Goal: Find contact information: Find contact information

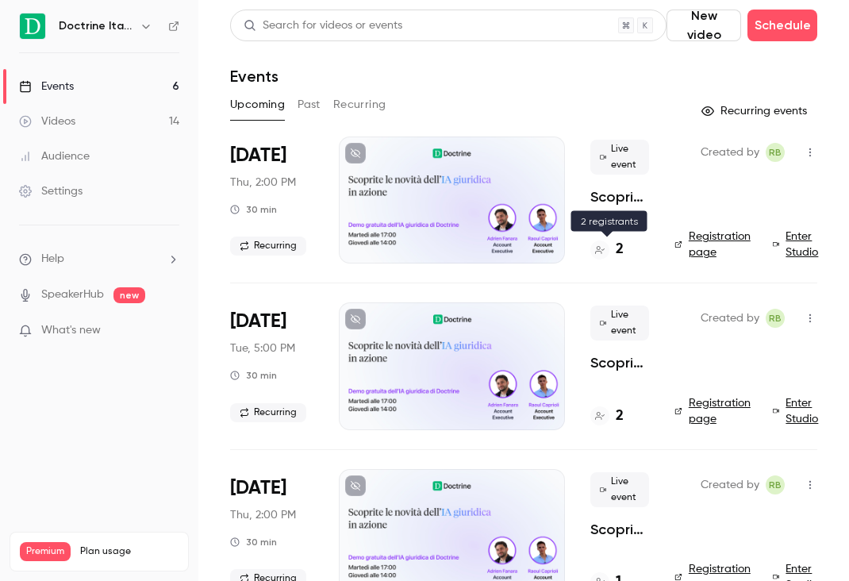
click at [621, 240] on h4 "2" at bounding box center [620, 249] width 8 height 21
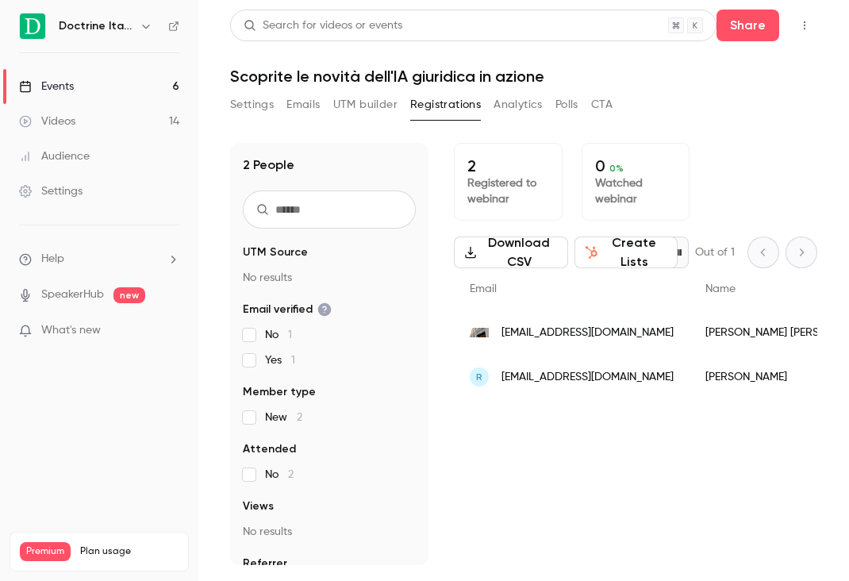
drag, startPoint x: 682, startPoint y: 337, endPoint x: 504, endPoint y: 336, distance: 178.6
click at [504, 336] on div "[EMAIL_ADDRESS][DOMAIN_NAME]" at bounding box center [572, 332] width 236 height 44
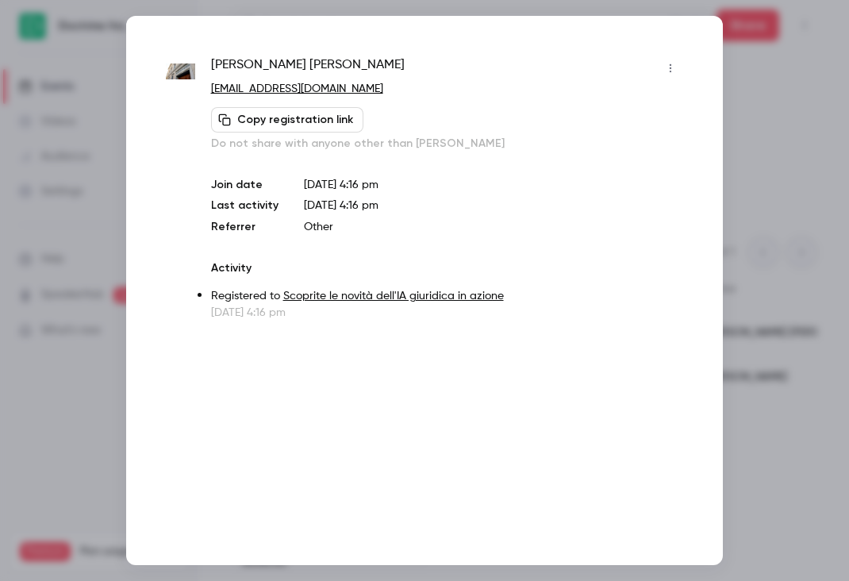
click at [313, 60] on div "[PERSON_NAME]" at bounding box center [447, 68] width 472 height 25
copy div "[PERSON_NAME]"
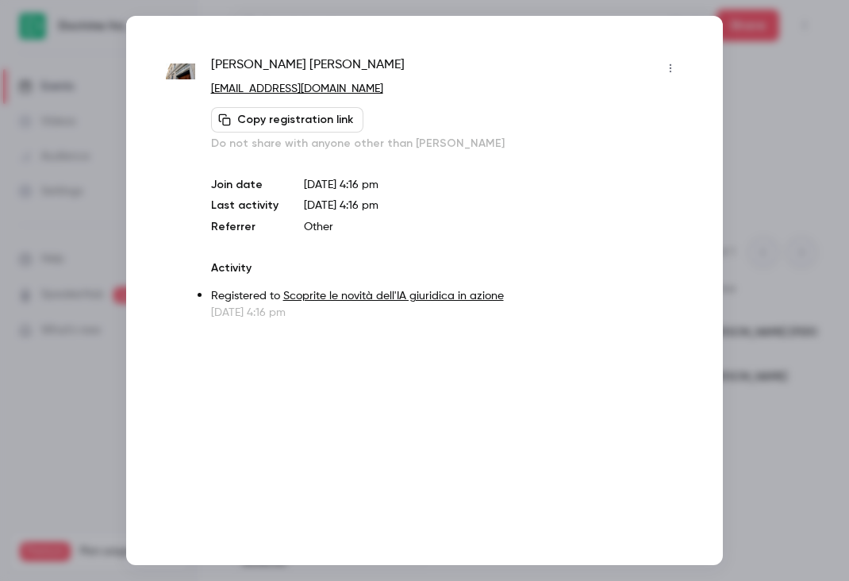
click at [732, 167] on div at bounding box center [424, 290] width 849 height 581
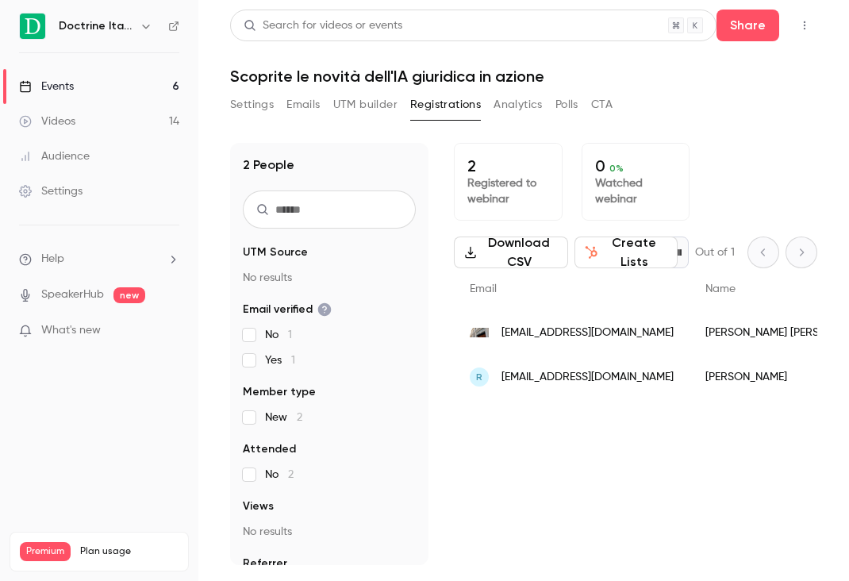
click at [544, 381] on span "[EMAIL_ADDRESS][DOMAIN_NAME]" at bounding box center [588, 377] width 172 height 17
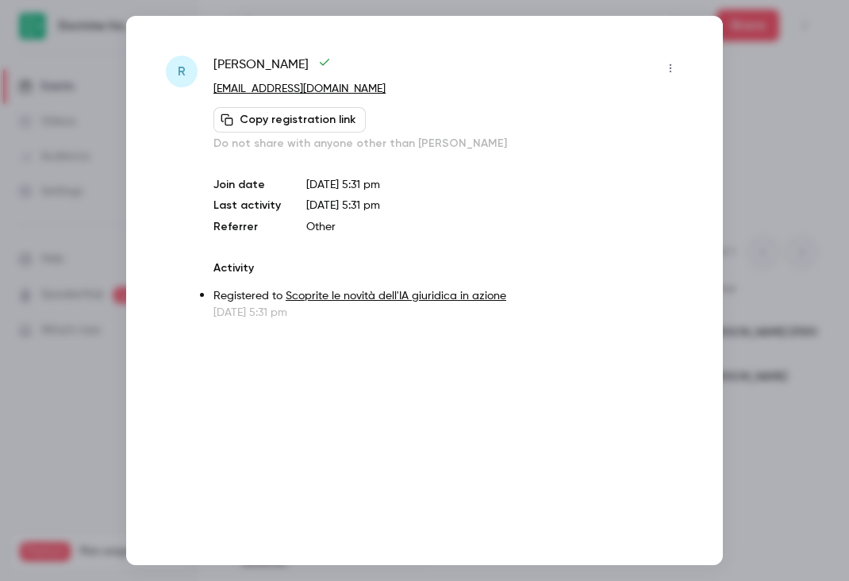
click at [235, 62] on span "[PERSON_NAME]" at bounding box center [271, 68] width 117 height 25
click at [389, 88] on p "[EMAIL_ADDRESS][DOMAIN_NAME]" at bounding box center [448, 89] width 470 height 17
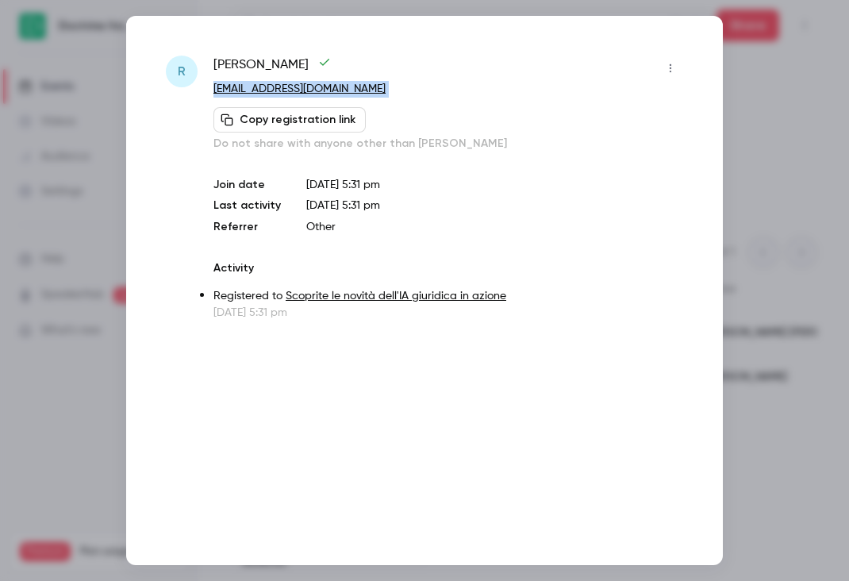
copy div "[EMAIL_ADDRESS][DOMAIN_NAME] Copy registration link"
